Goal: Task Accomplishment & Management: Complete application form

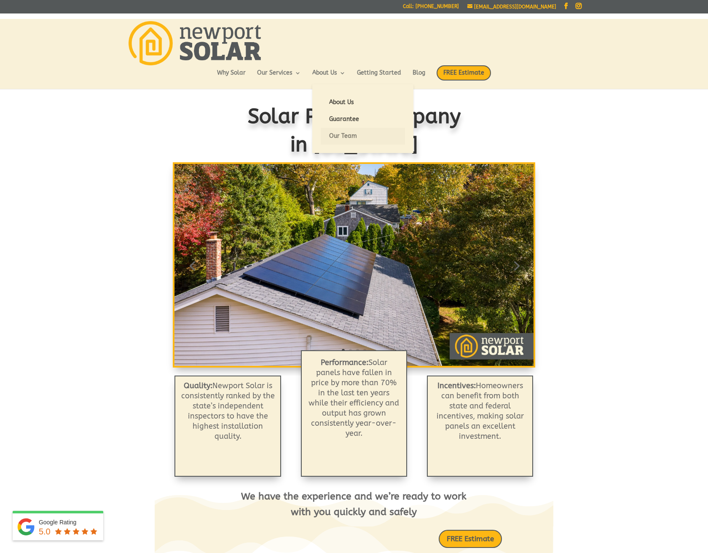
click at [344, 135] on link "Our Team" at bounding box center [363, 136] width 84 height 17
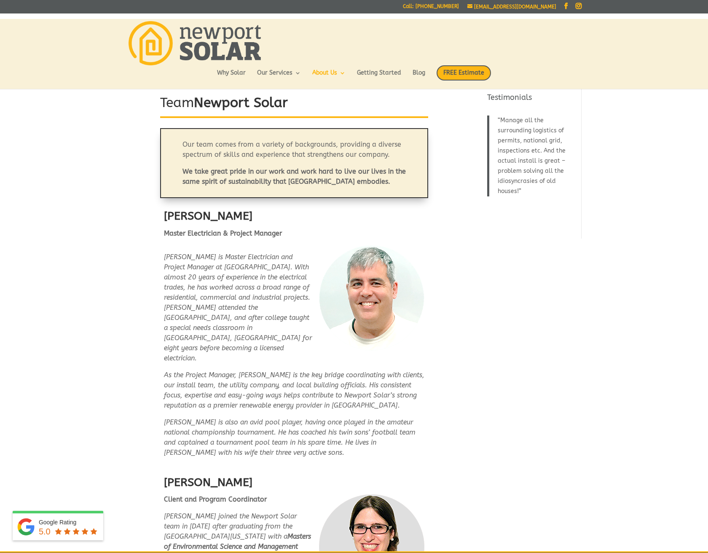
scroll to position [8, 0]
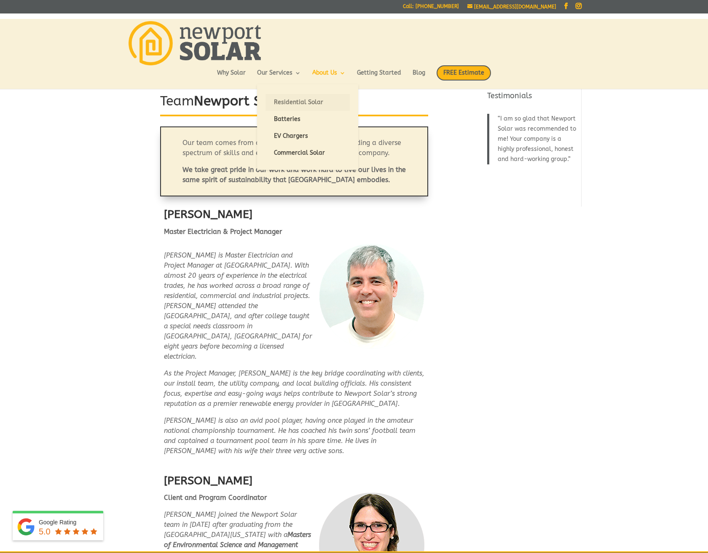
click at [289, 100] on link "Residential Solar" at bounding box center [307, 102] width 84 height 17
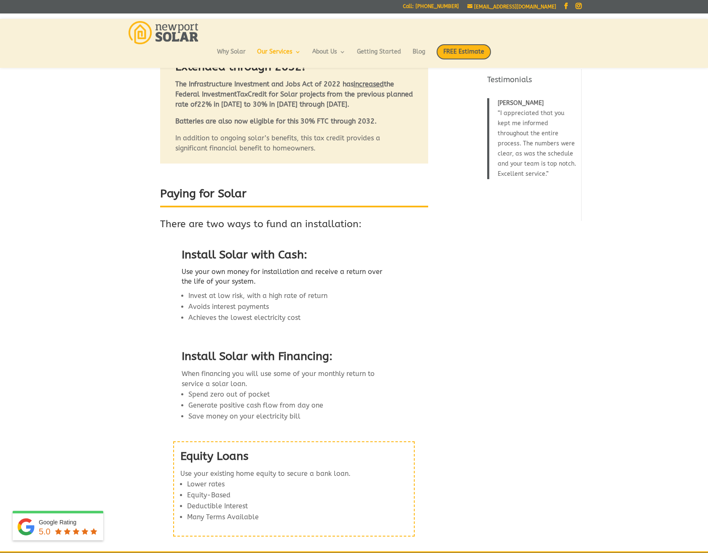
scroll to position [708, 0]
click at [296, 552] on link "FREE Solar Estimate" at bounding box center [294, 563] width 94 height 20
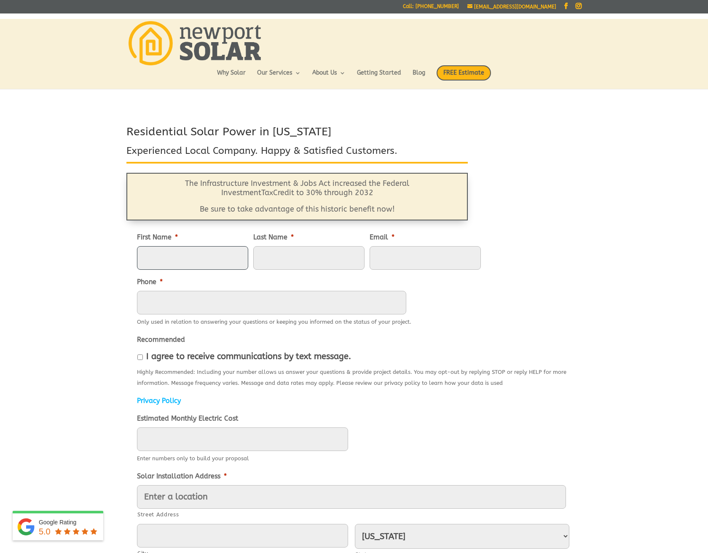
click at [228, 255] on input "First Name *" at bounding box center [192, 258] width 111 height 24
type input "Eric"
type input "Dubois"
type input "eric@studiodubois.com"
click at [289, 306] on input "(___) ___-____" at bounding box center [271, 303] width 269 height 24
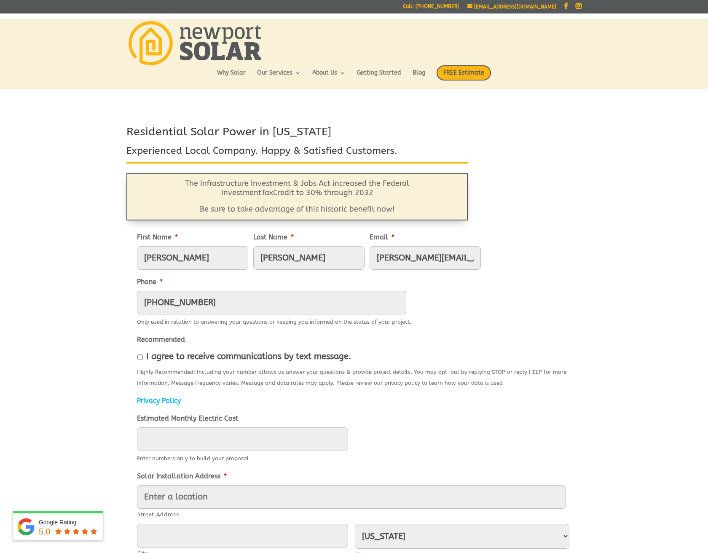
drag, startPoint x: 170, startPoint y: 302, endPoint x: 252, endPoint y: 304, distance: 81.8
click at [252, 304] on input "(401) 826-7506" at bounding box center [271, 303] width 269 height 24
type input "(401) 206-1729"
click at [139, 358] on input "I agree to receive communications by text message." at bounding box center [139, 356] width 5 height 5
checkbox input "true"
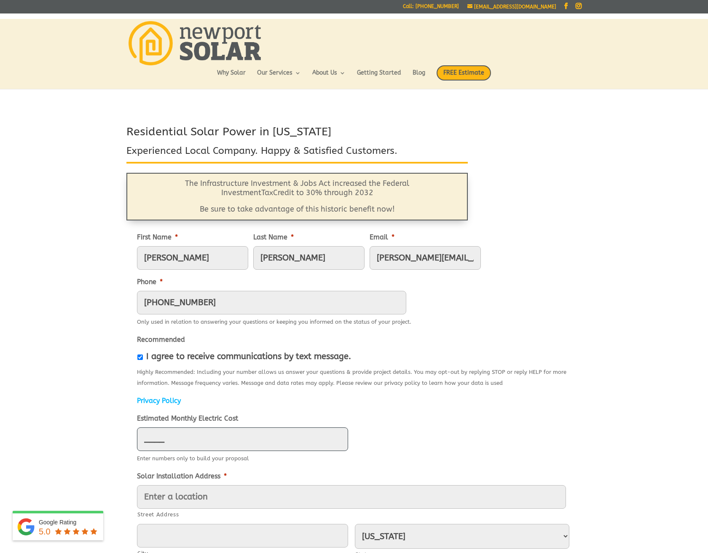
click at [246, 442] on input "____" at bounding box center [242, 439] width 211 height 24
type input "250"
click at [435, 444] on div "250" at bounding box center [354, 439] width 434 height 24
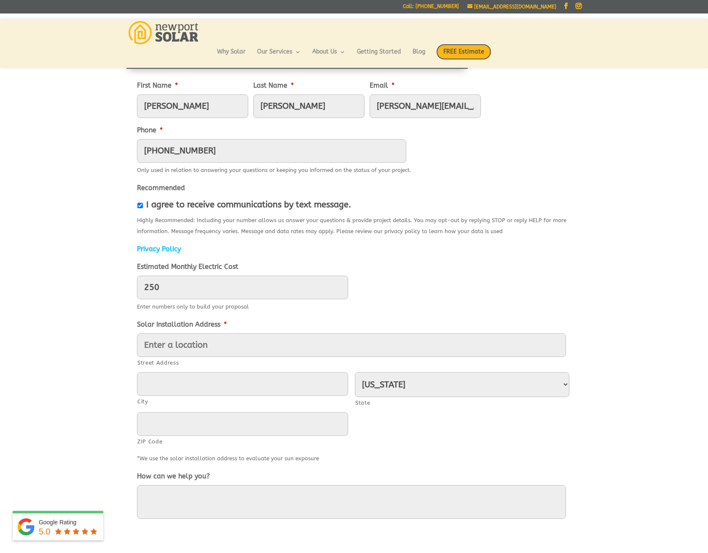
scroll to position [131, 0]
click at [237, 344] on input "Street Address" at bounding box center [351, 345] width 429 height 24
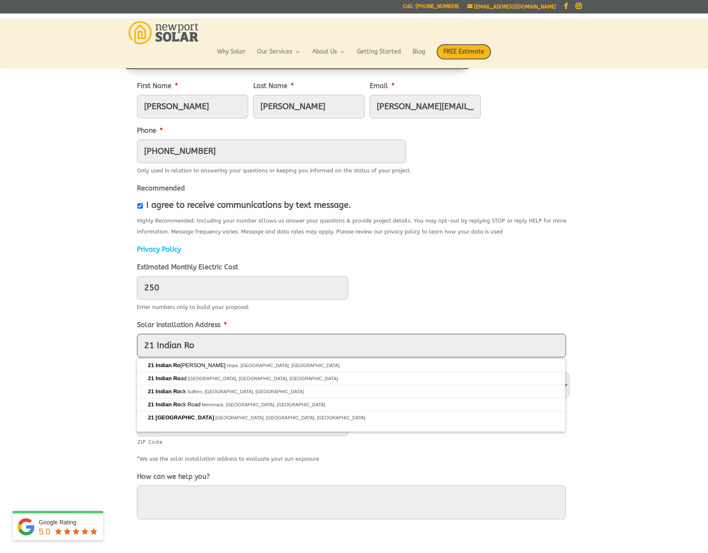
scroll to position [130, 0]
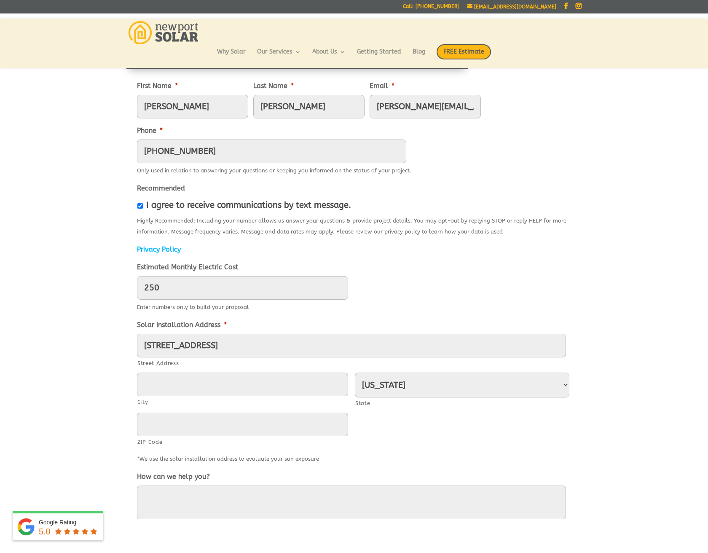
type input "21 Indian Rock Lane"
type input "Scituate"
type input "02831"
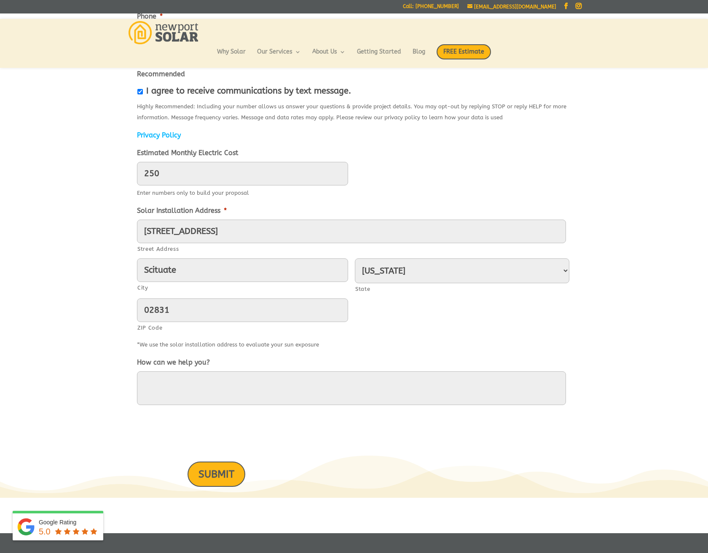
scroll to position [248, 0]
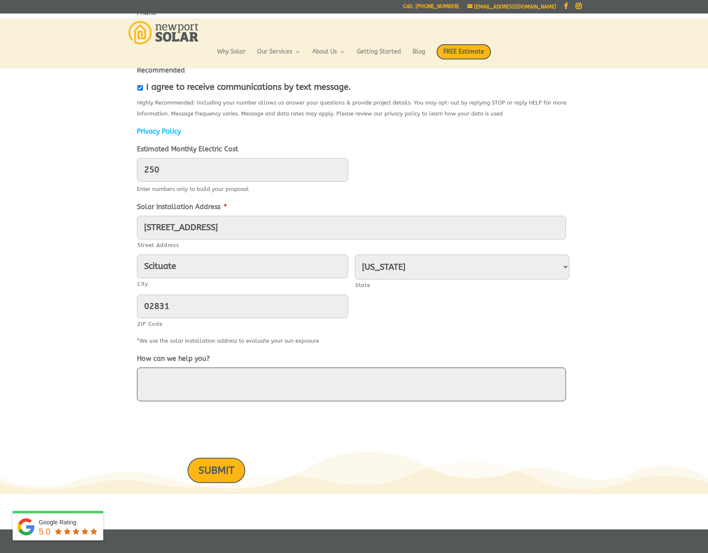
click at [250, 385] on textarea "How can we help you?" at bounding box center [351, 384] width 429 height 34
drag, startPoint x: 144, startPoint y: 378, endPoint x: 174, endPoint y: 382, distance: 30.6
click at [144, 378] on textarea "Looking for estimate" at bounding box center [351, 384] width 429 height 34
click at [365, 380] on textarea "Referred by Rick Besser. Looking for estimate" at bounding box center [351, 384] width 429 height 34
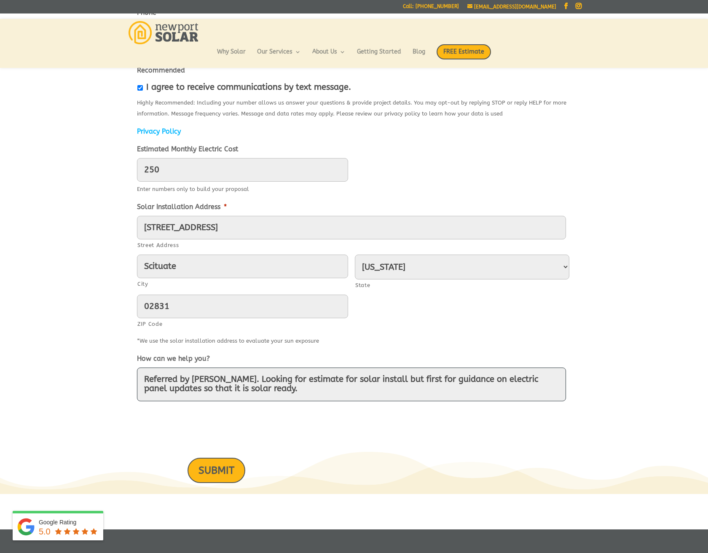
scroll to position [246, 0]
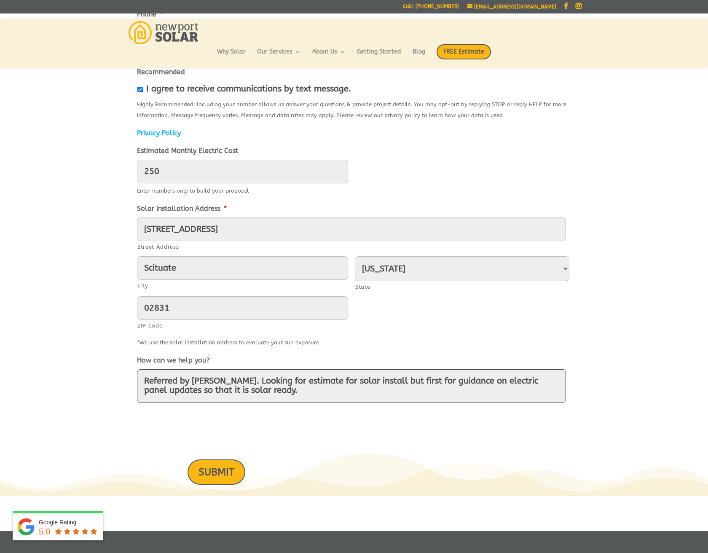
type textarea "Referred by Rick Besser. Looking for estimate for solar install but first for g…"
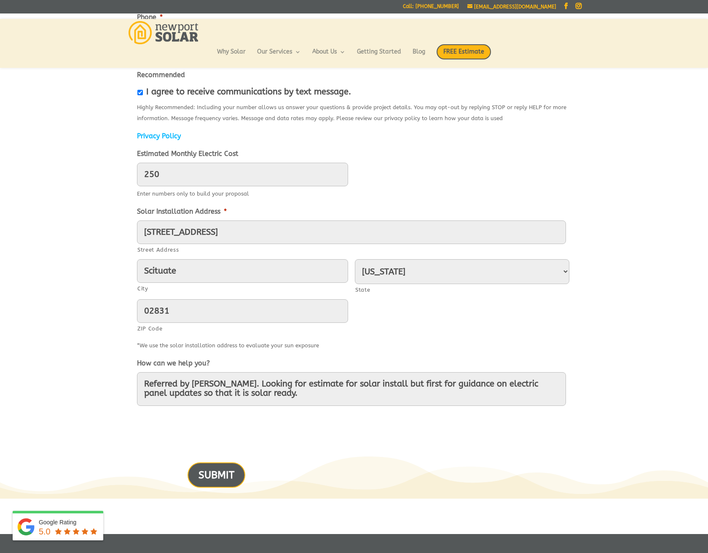
click at [219, 474] on input "SUBMIT" at bounding box center [217, 474] width 58 height 25
